Goal: Obtain resource: Obtain resource

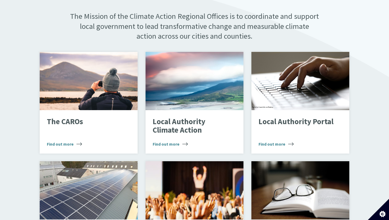
scroll to position [325, 0]
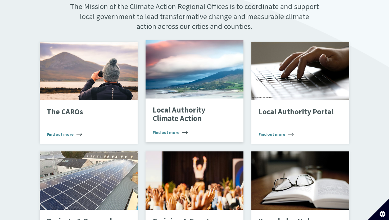
click at [180, 109] on p "Local Authority Climate Action" at bounding box center [190, 114] width 75 height 17
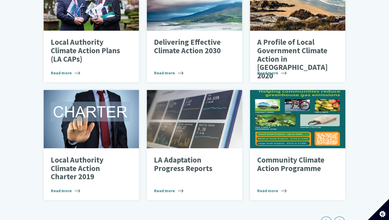
scroll to position [244, 0]
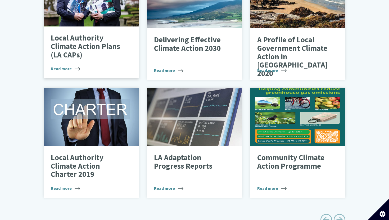
click at [65, 60] on div "Local Authority Climate Action Plans (LA CAPs) Read more" at bounding box center [91, 52] width 95 height 52
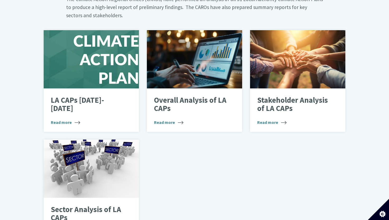
scroll to position [325, 0]
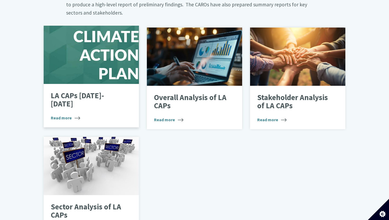
click at [79, 89] on div "LA CAPs [DATE]-[DATE] Read more" at bounding box center [91, 105] width 95 height 43
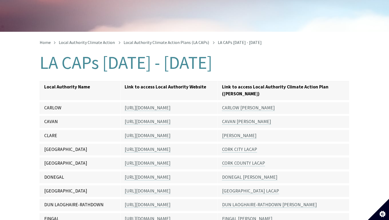
scroll to position [109, 0]
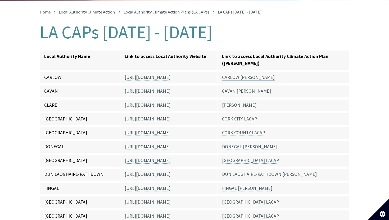
click at [241, 74] on link "CARLOW LACAP" at bounding box center [248, 77] width 53 height 6
